Goal: Find specific page/section: Find specific page/section

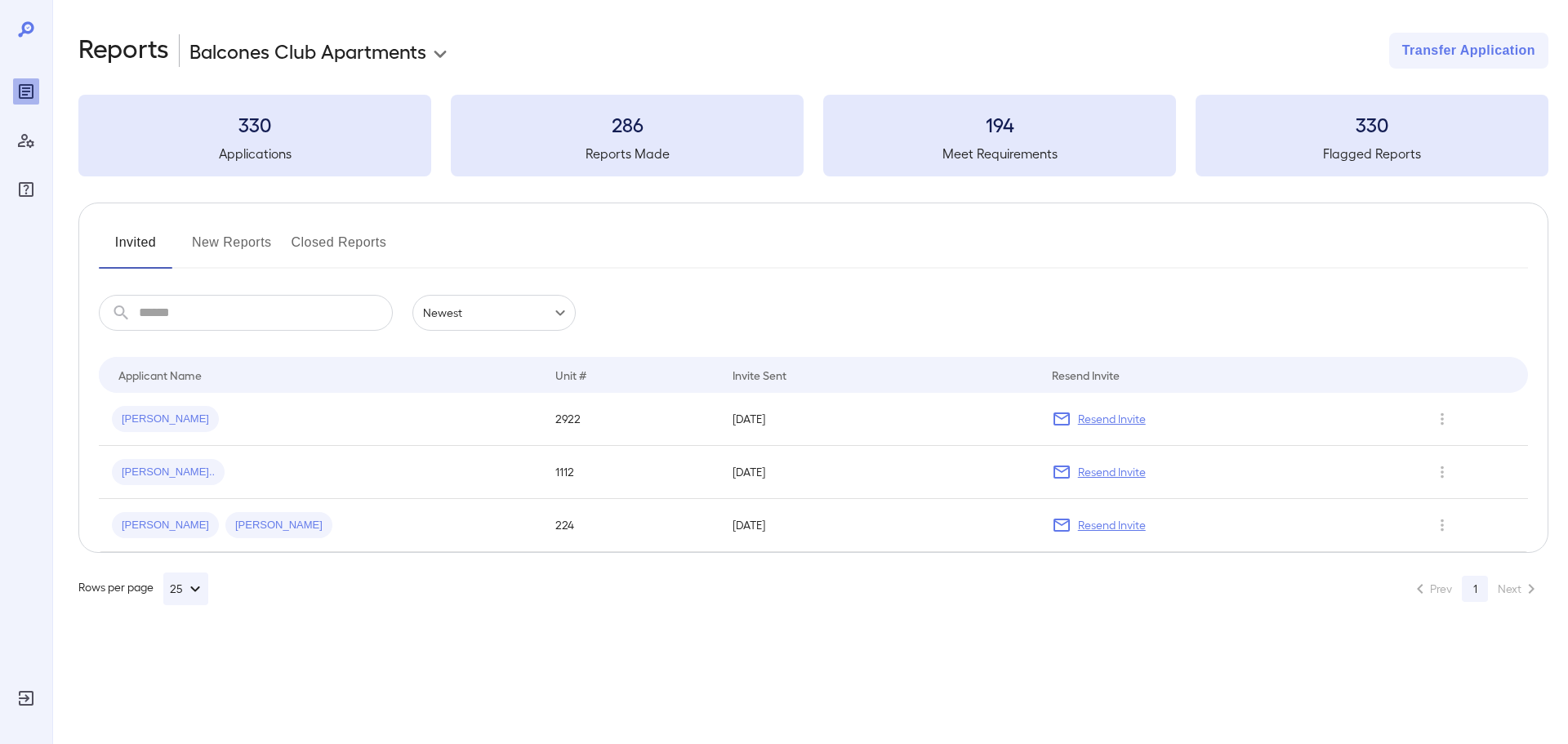
click at [177, 134] on h3 "330" at bounding box center [254, 123] width 352 height 26
click at [275, 134] on h3 "330" at bounding box center [254, 123] width 352 height 26
click at [26, 98] on icon "Reports" at bounding box center [26, 91] width 14 height 14
click at [22, 145] on icon "Manage Users" at bounding box center [26, 141] width 16 height 14
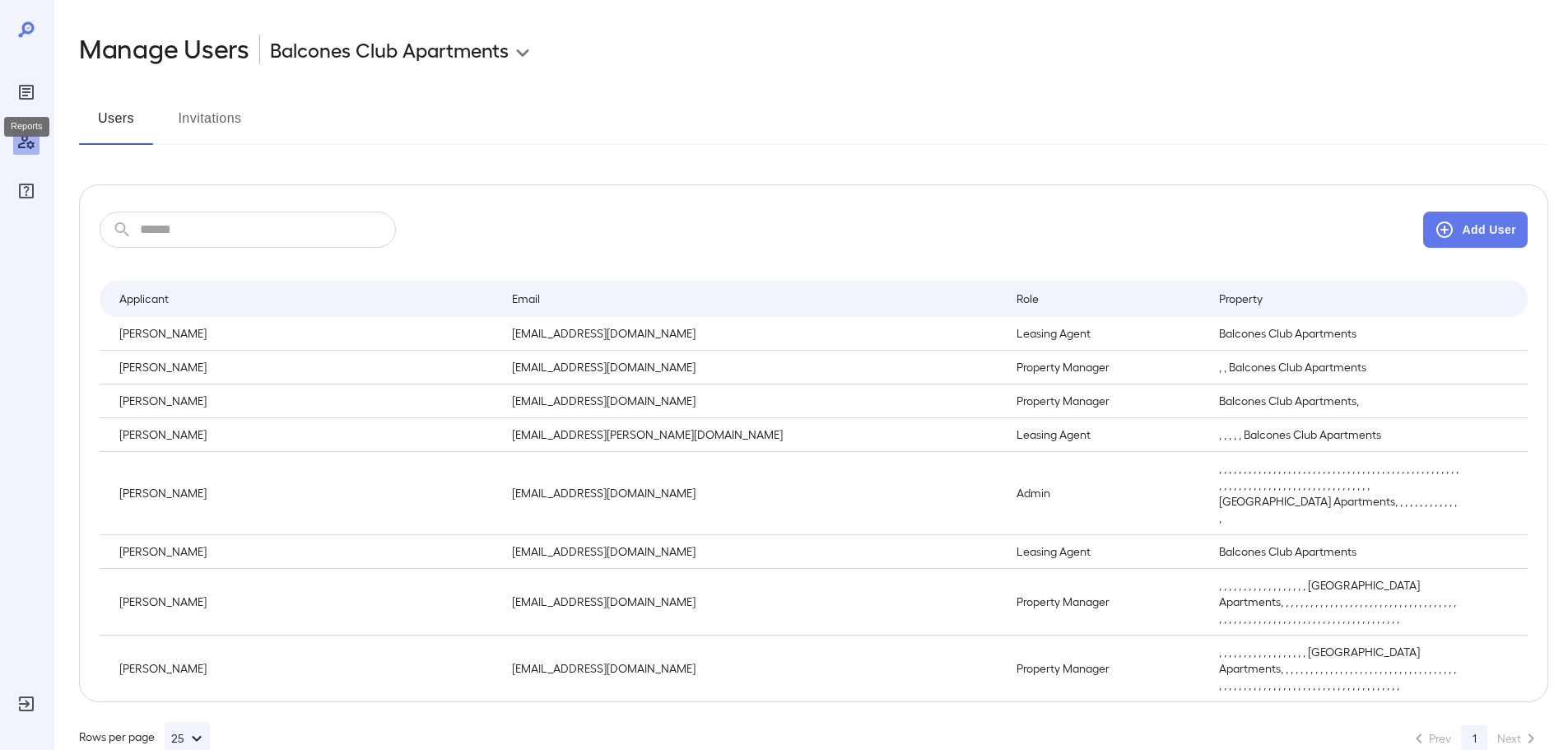
click at [26, 95] on icon "Reports" at bounding box center [25, 92] width 8 height 8
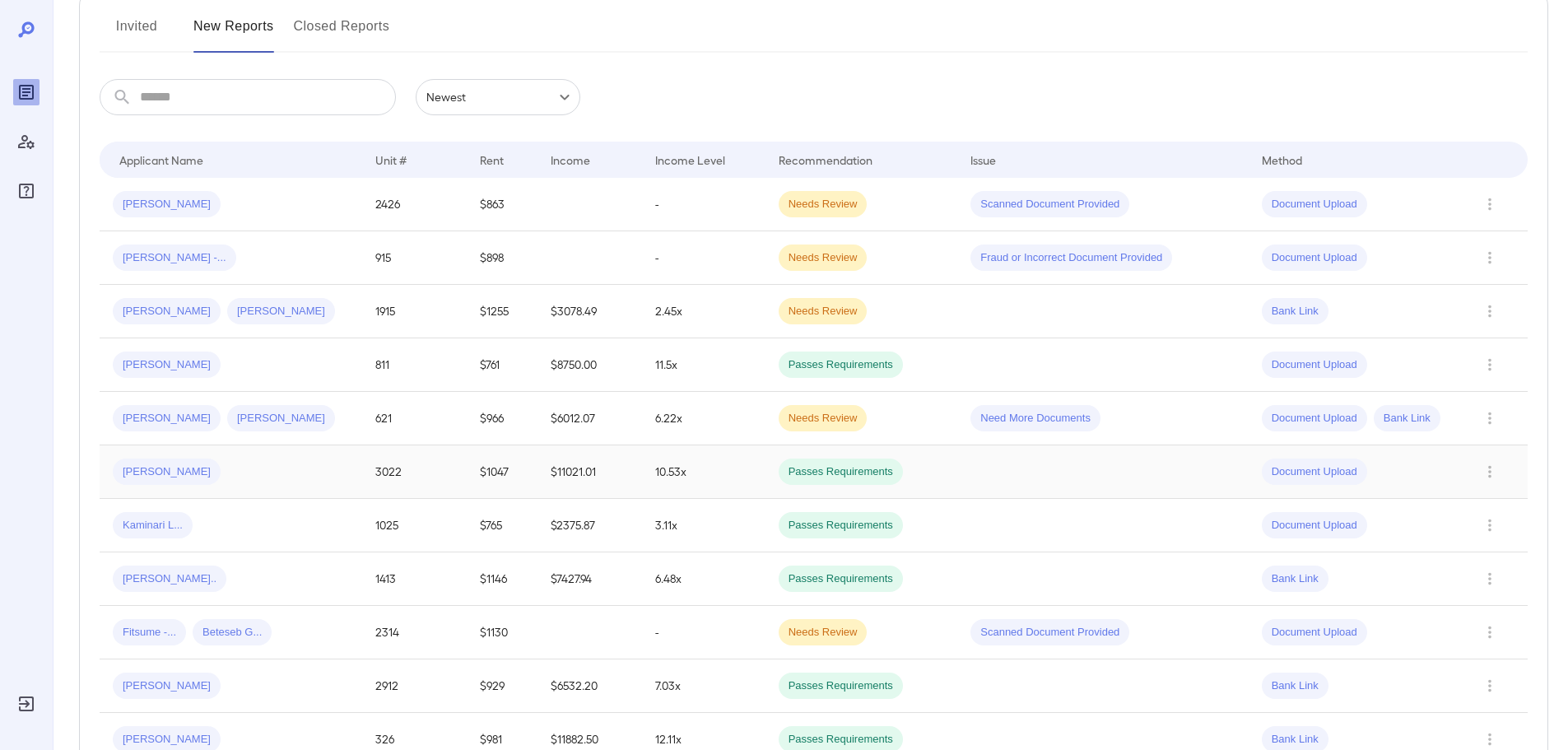
scroll to position [247, 0]
